Goal: Task Accomplishment & Management: Manage account settings

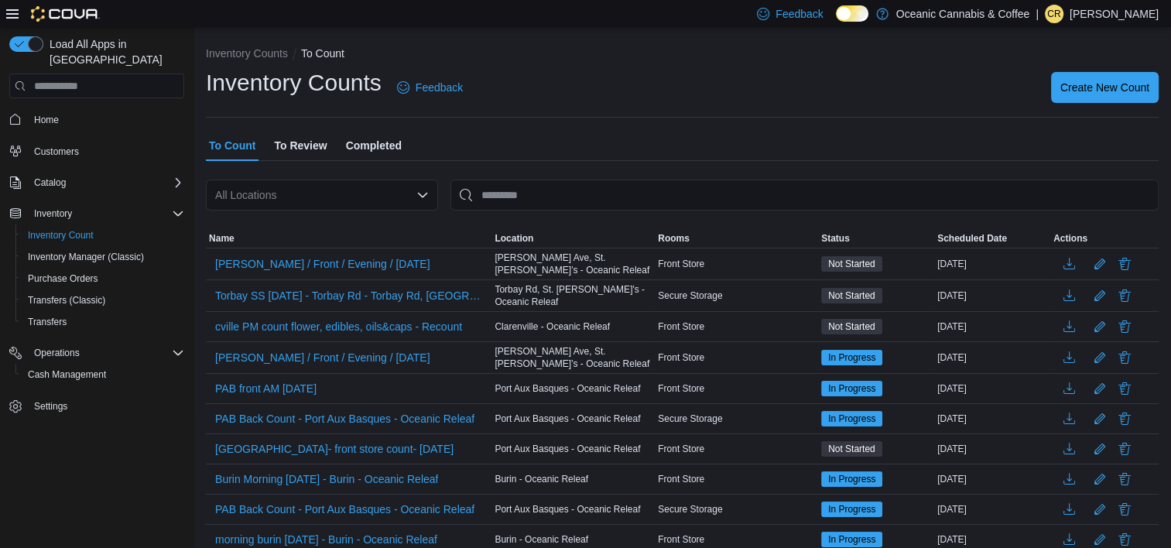
click at [294, 145] on span "To Review" at bounding box center [300, 145] width 53 height 31
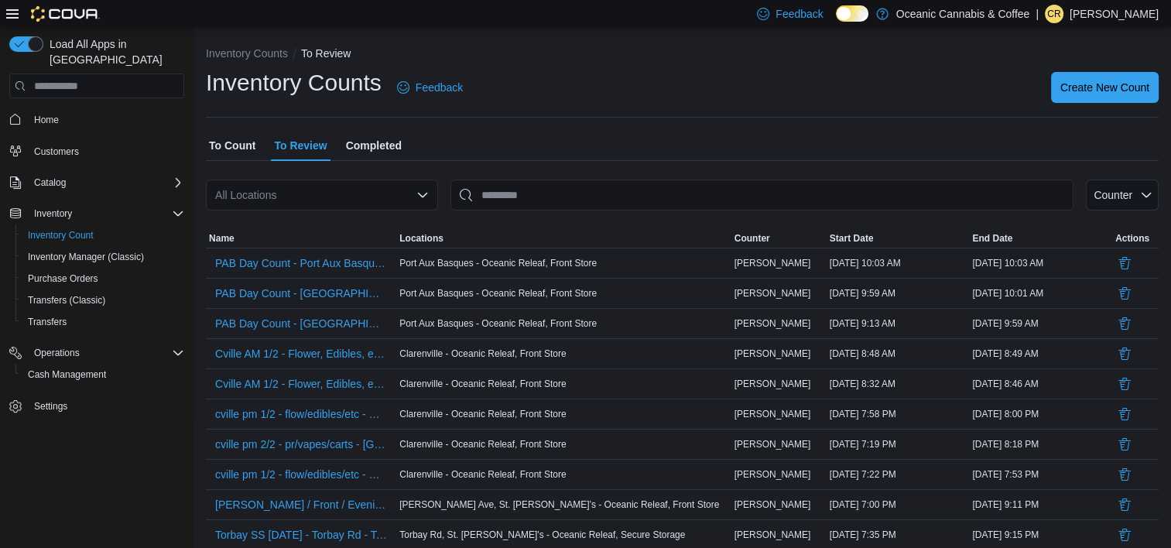
click at [1102, 12] on p "Charlotte Roach" at bounding box center [1114, 14] width 89 height 19
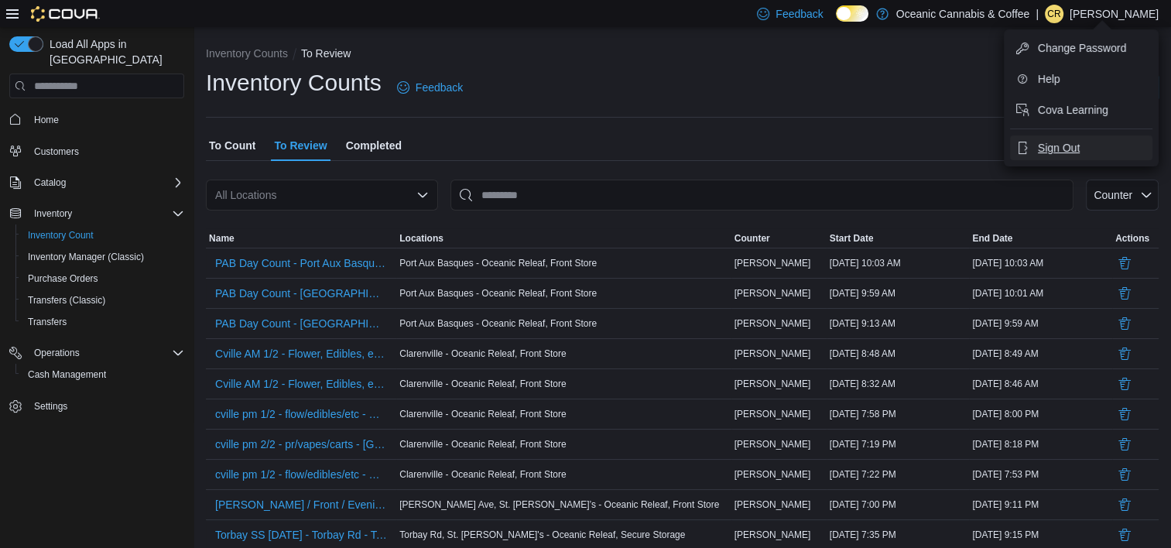
click at [1056, 155] on button "Sign Out" at bounding box center [1081, 147] width 142 height 25
